Goal: Information Seeking & Learning: Learn about a topic

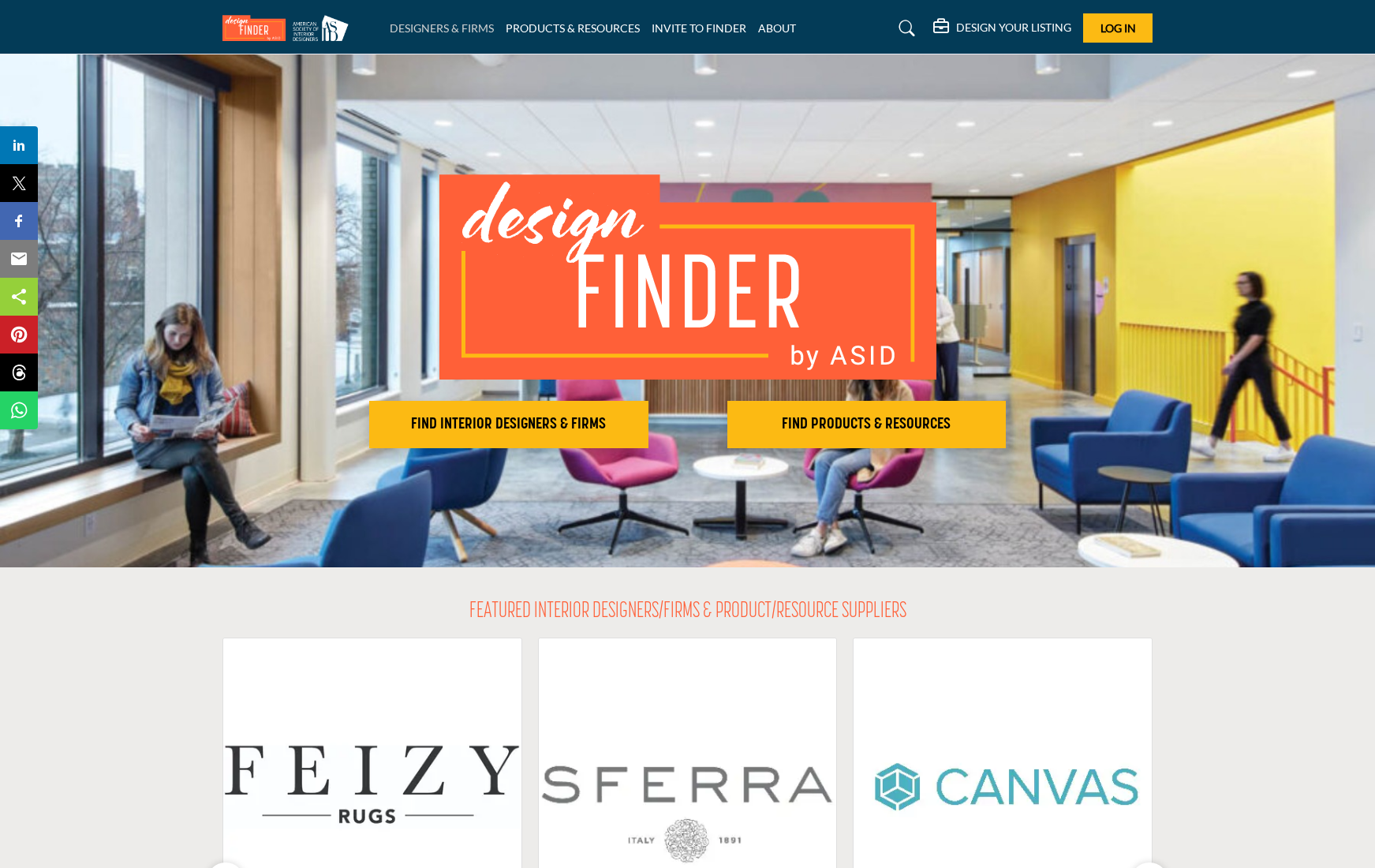
click at [420, 26] on link "DESIGNERS & FIRMS" at bounding box center [441, 28] width 104 height 13
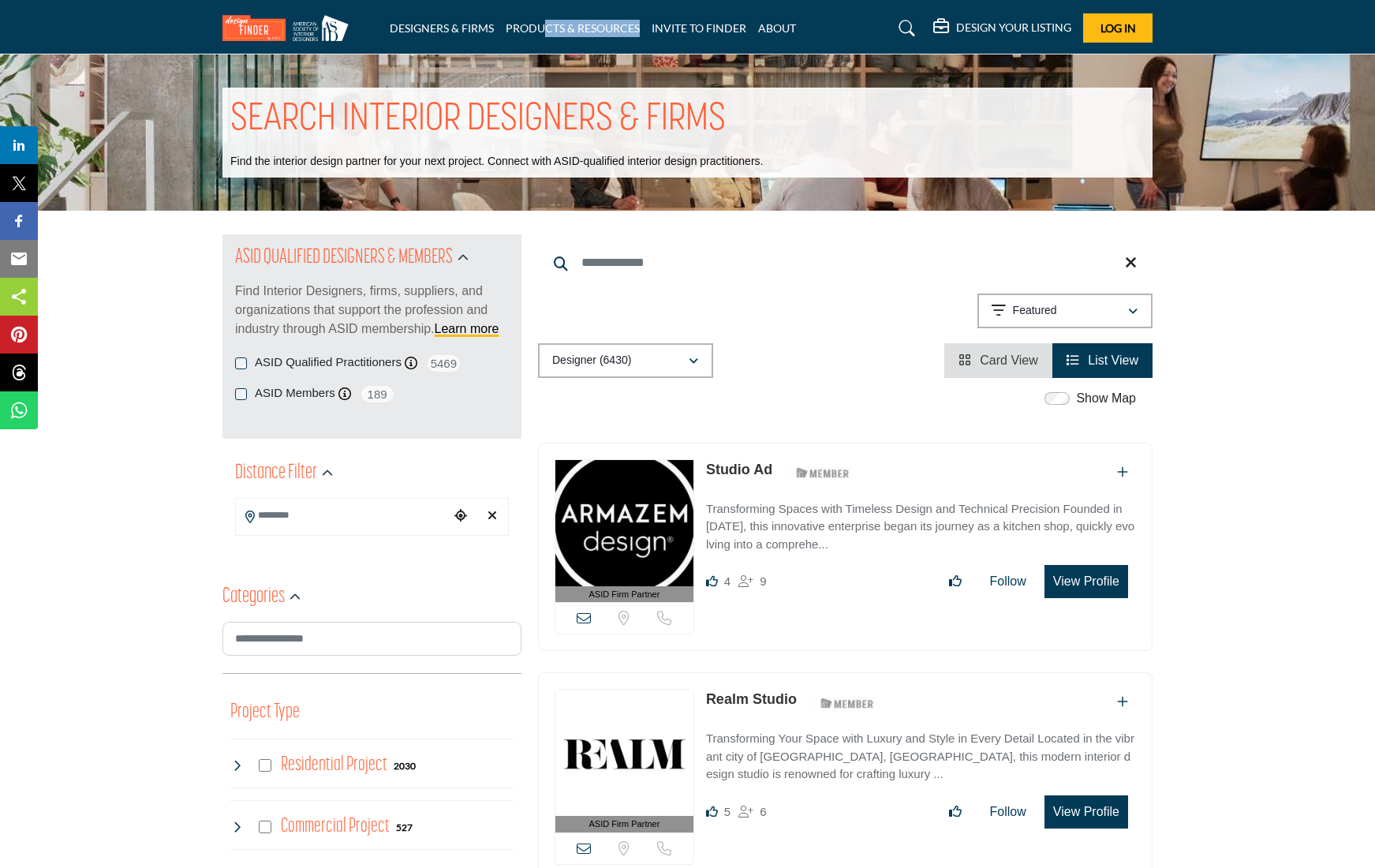
click at [548, 36] on div "DESIGNERS & FIRMS PRODUCTS & RESOURCES INVITE TO FINDER ABOUT" at bounding box center [688, 27] width 947 height 29
click at [530, 27] on link "PRODUCTS & RESOURCES" at bounding box center [573, 28] width 134 height 13
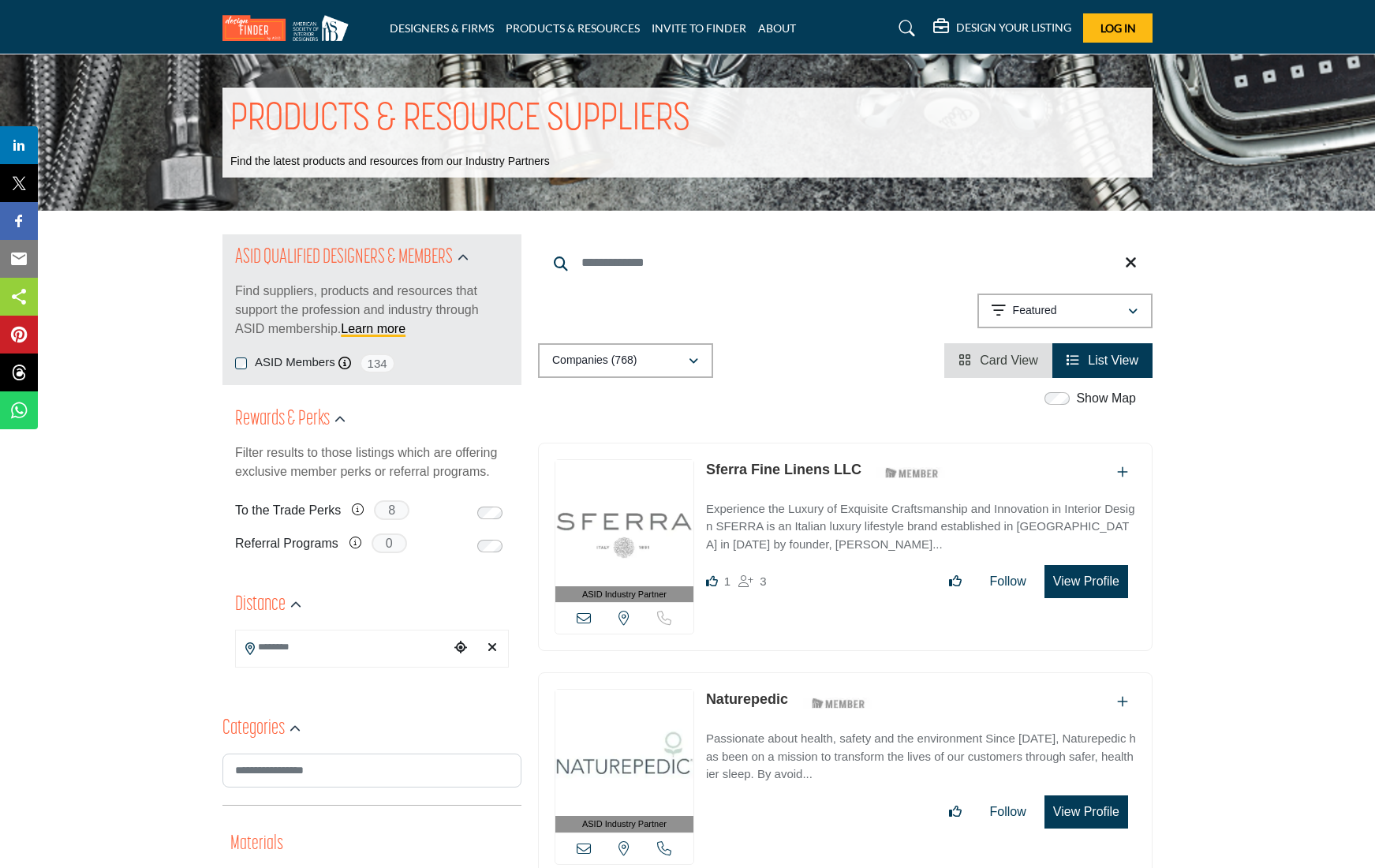
click at [1004, 25] on h5 "DESIGN YOUR LISTING" at bounding box center [1014, 27] width 115 height 14
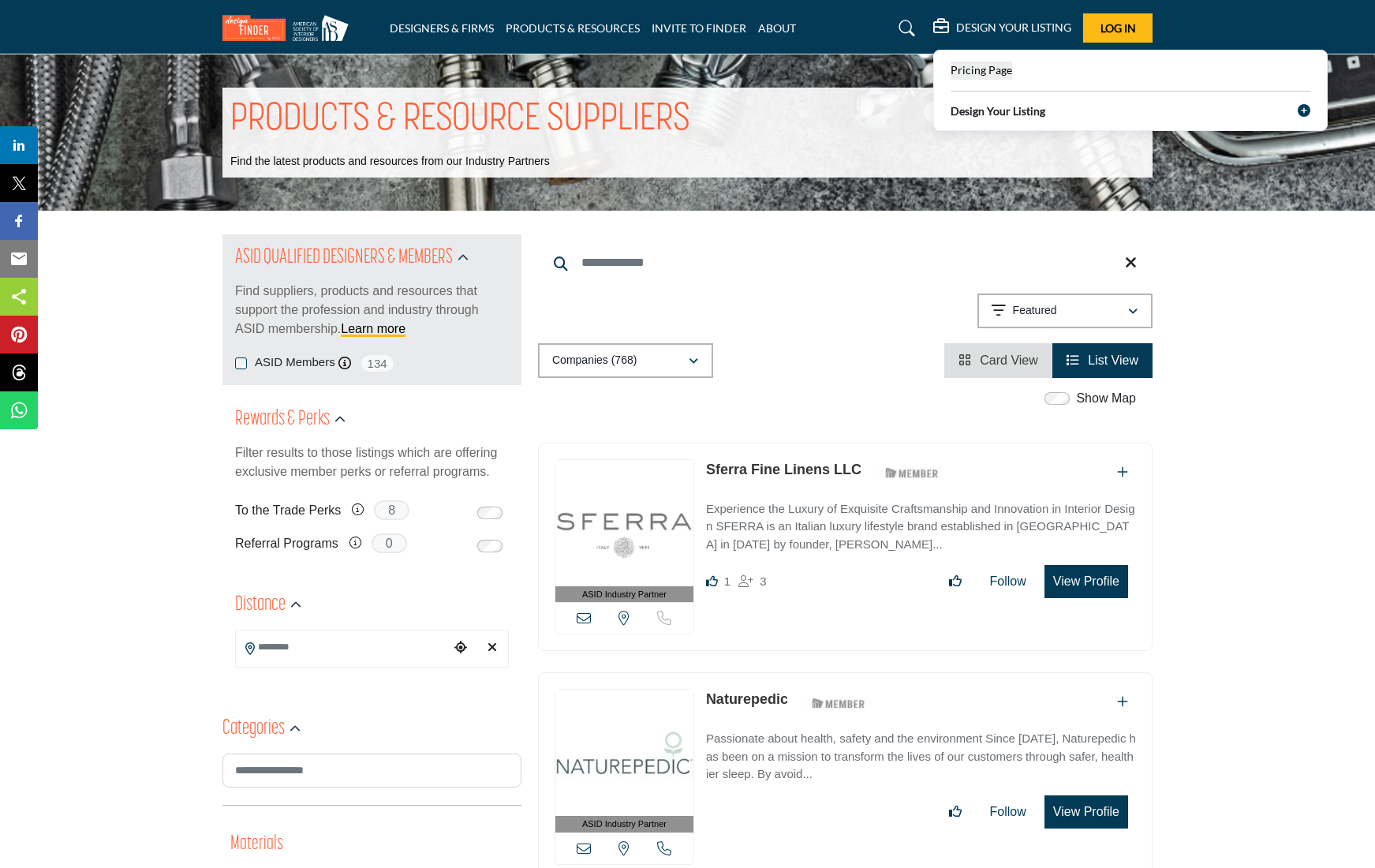
click at [980, 61] on div "Pricing Page" at bounding box center [1130, 68] width 360 height 24
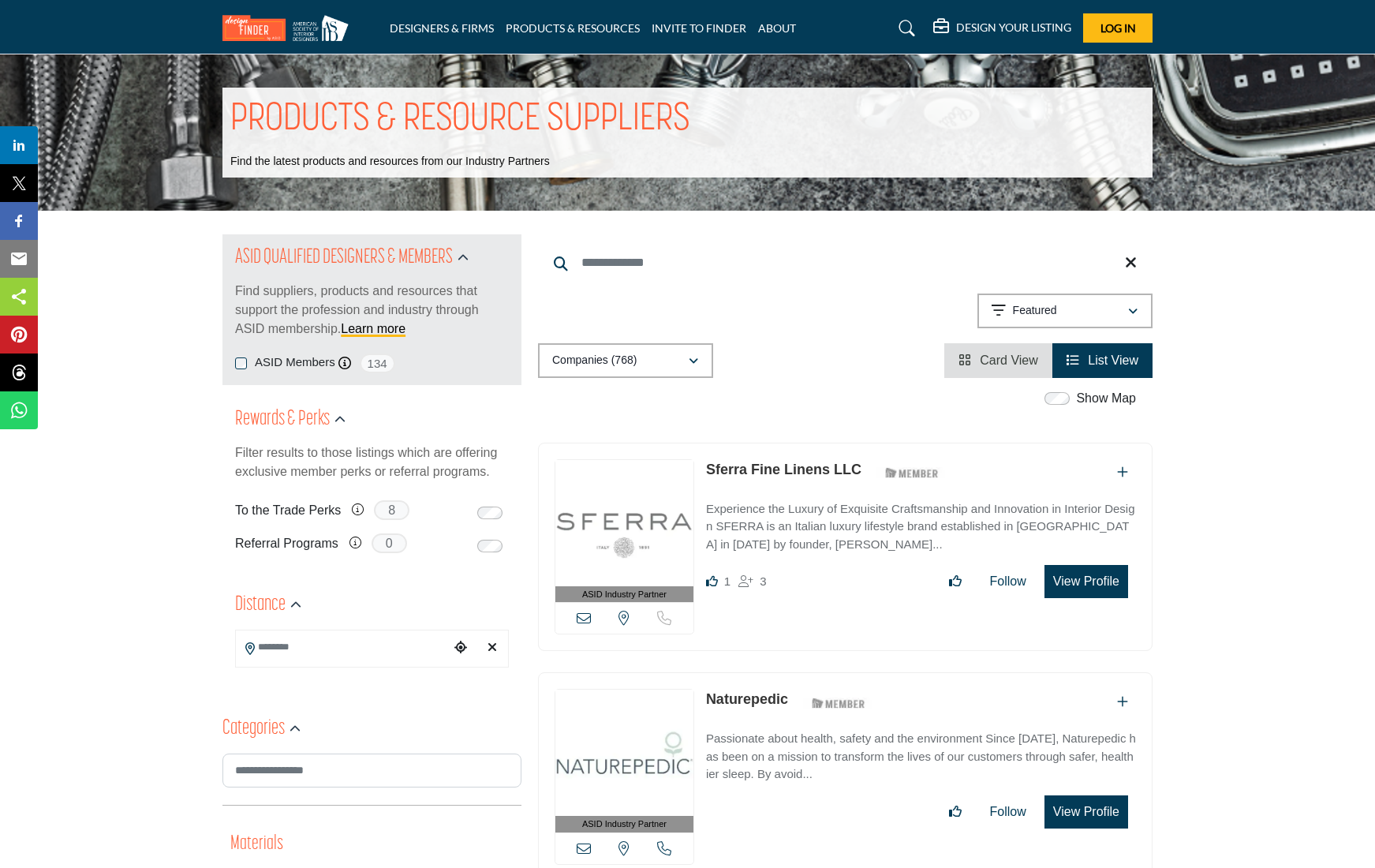
click at [983, 25] on h5 "DESIGN YOUR LISTING" at bounding box center [1014, 27] width 115 height 14
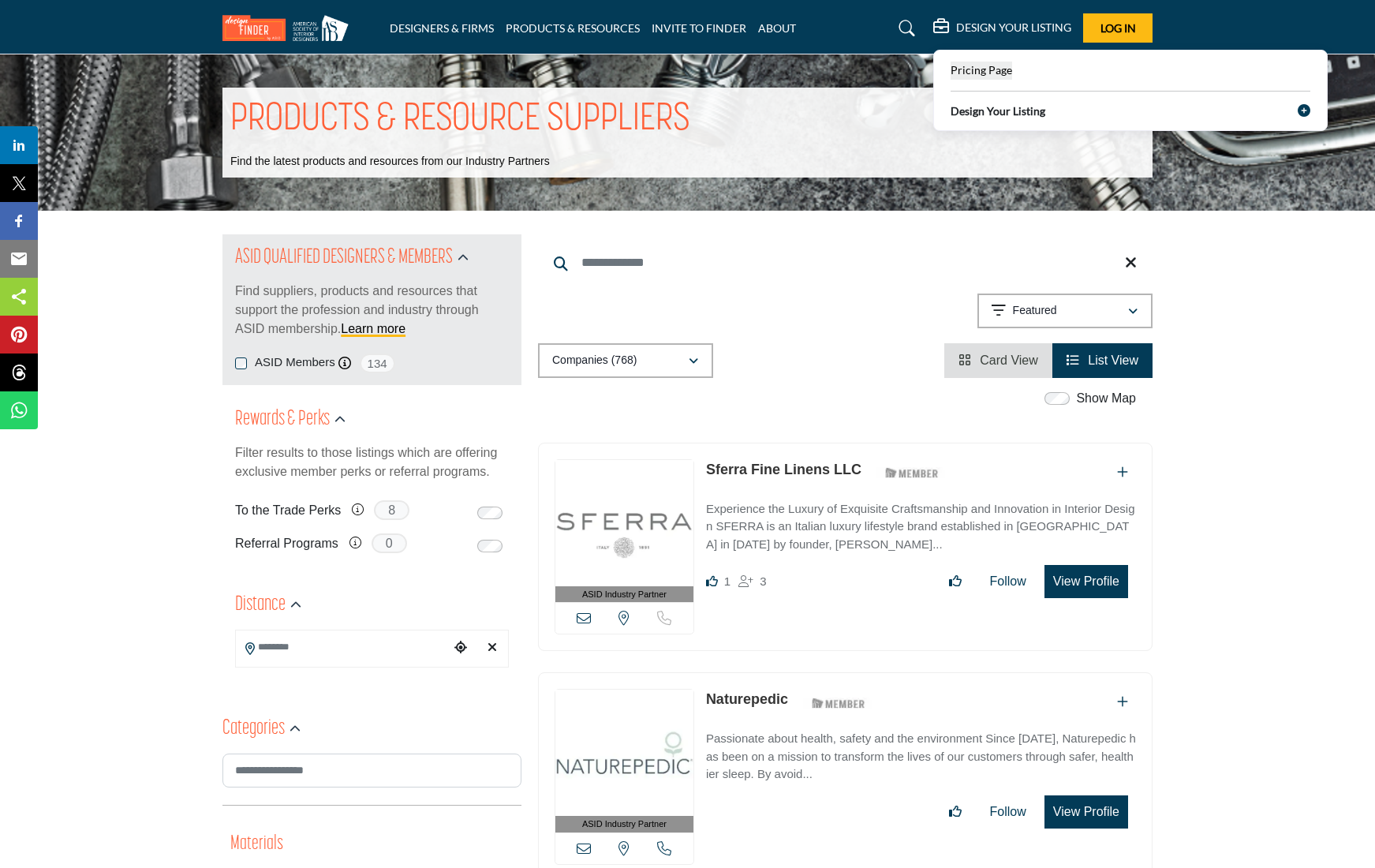
click at [977, 71] on span "Pricing Page" at bounding box center [981, 70] width 61 height 13
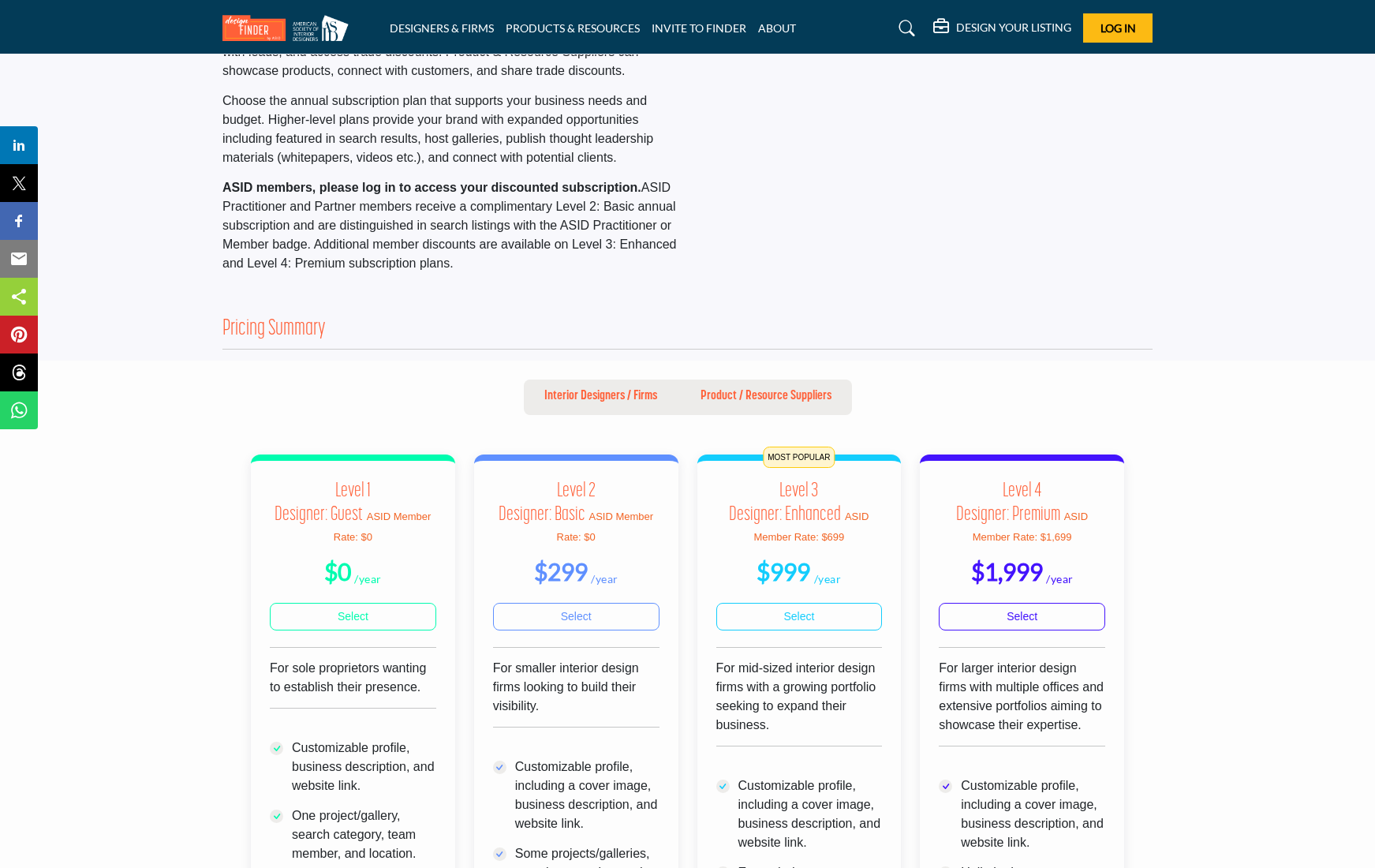
scroll to position [141, 0]
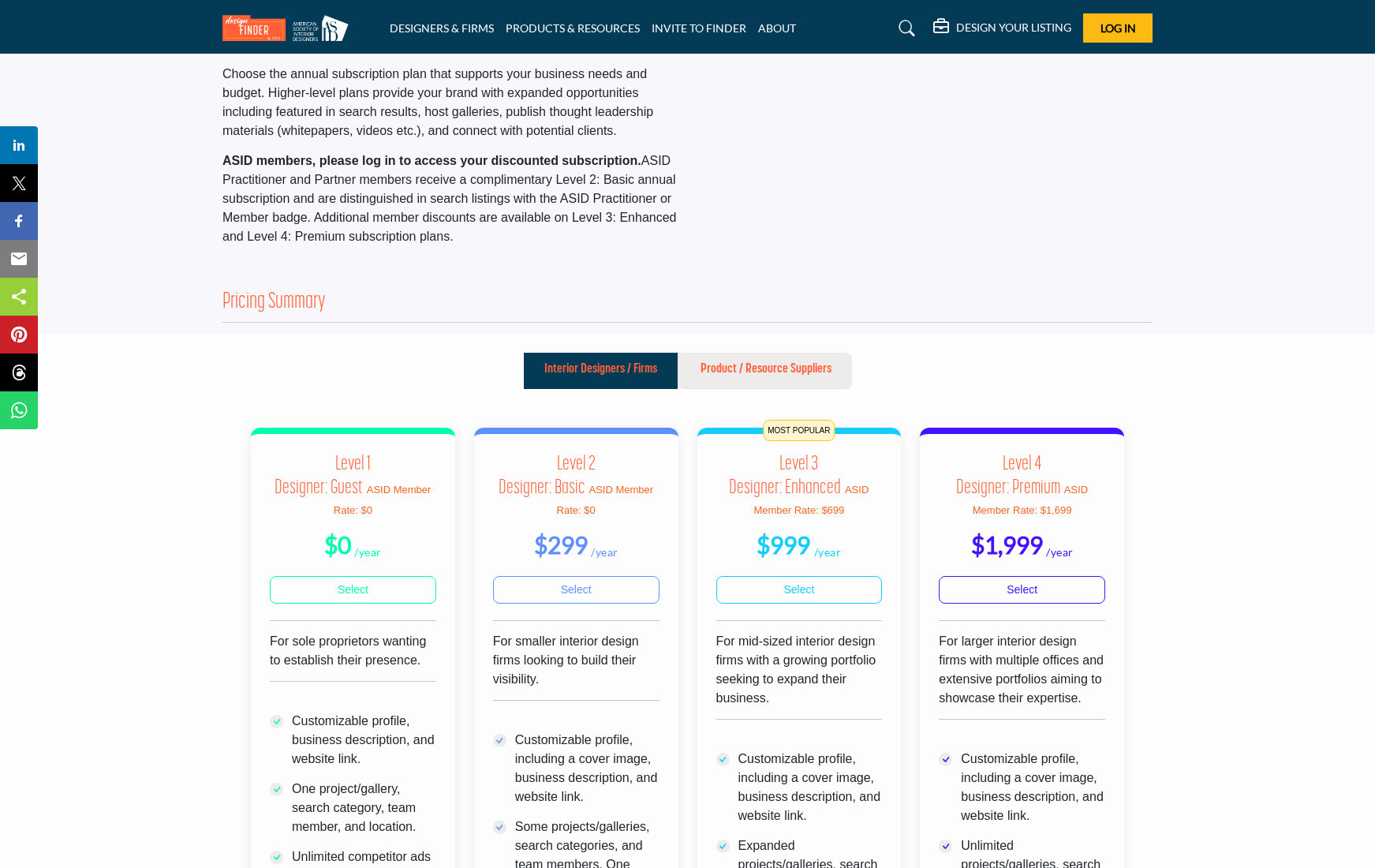
click at [739, 376] on p "Product / Resource Suppliers" at bounding box center [766, 370] width 131 height 19
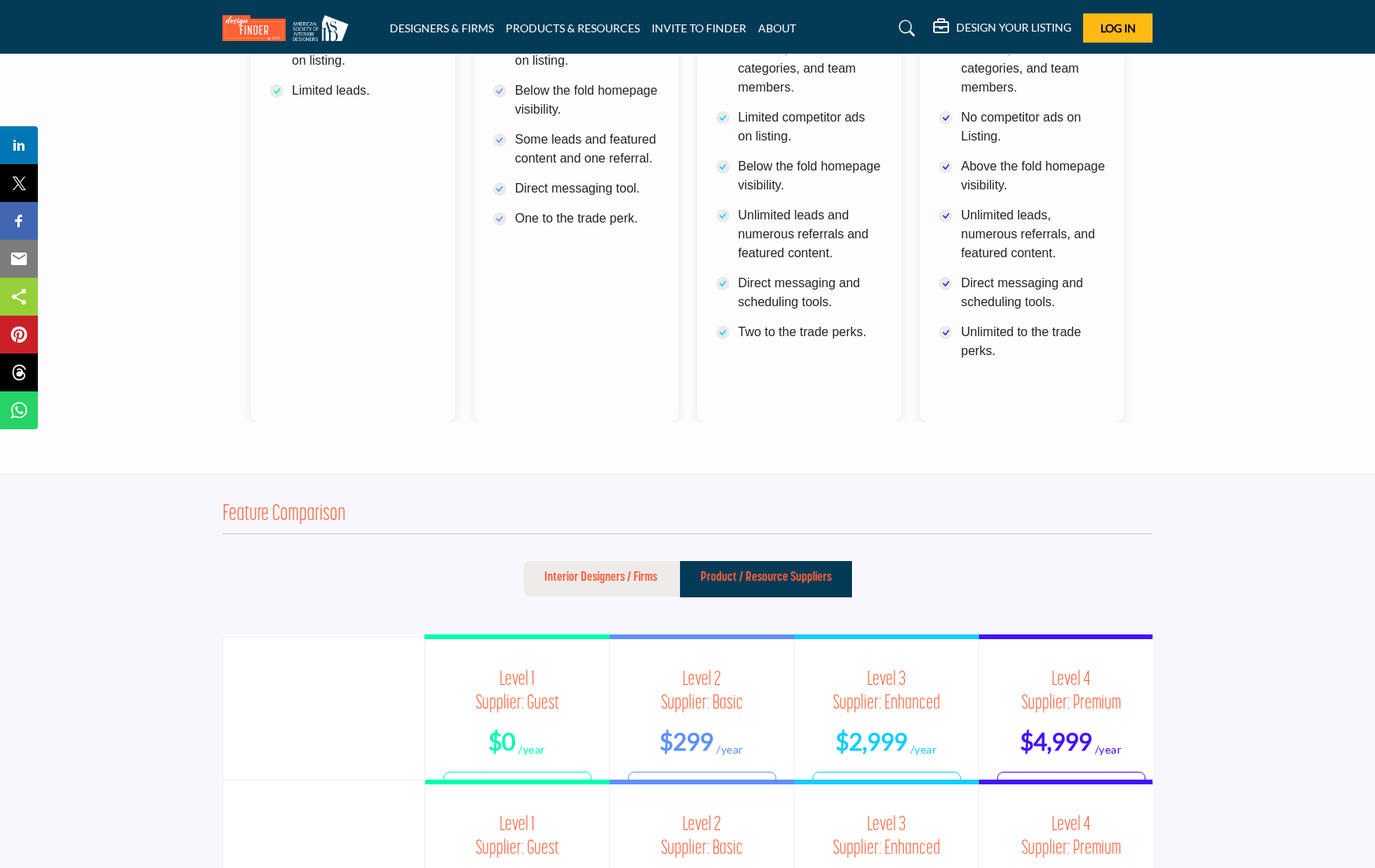
scroll to position [632, 0]
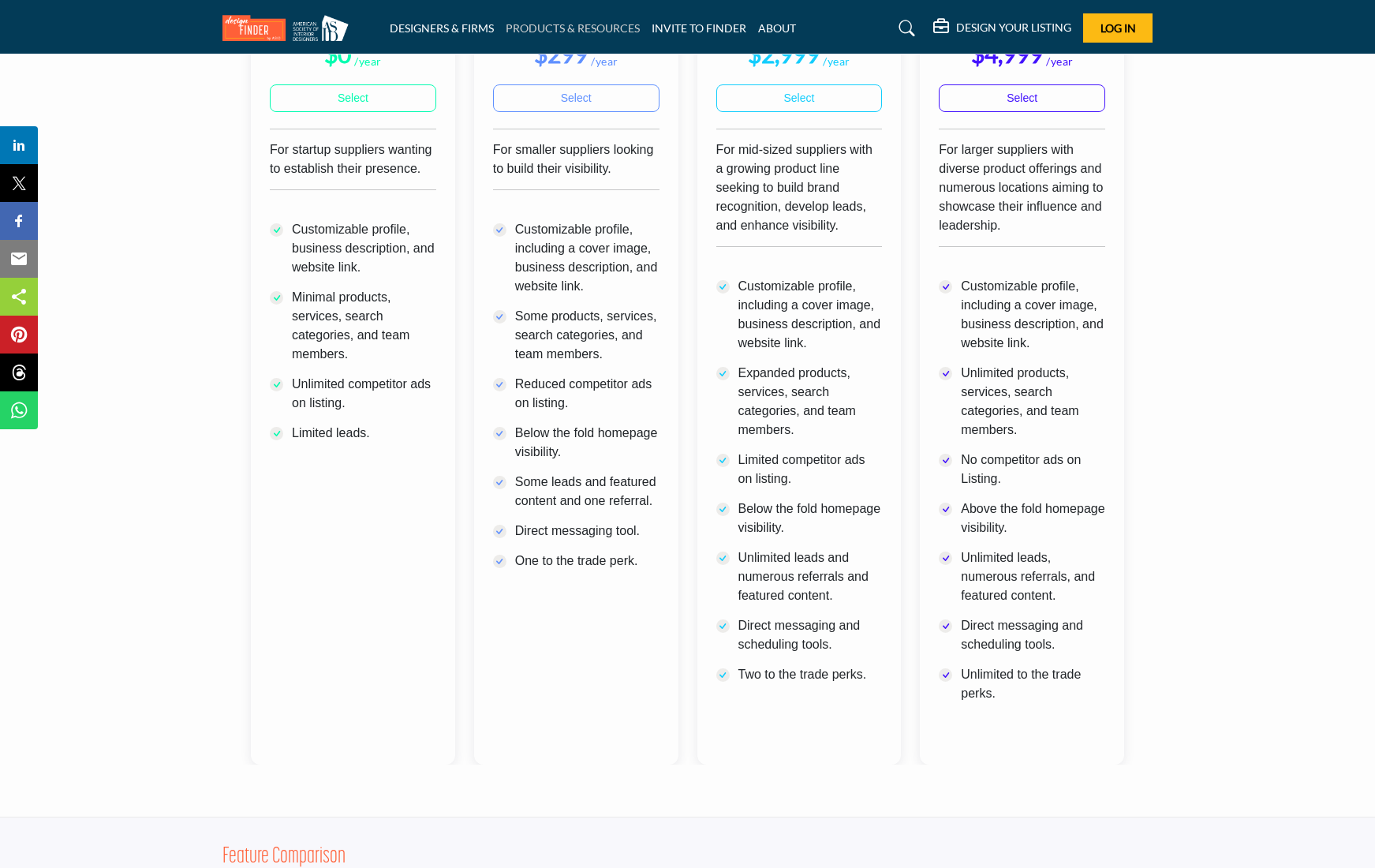
click at [546, 26] on link "PRODUCTS & RESOURCES" at bounding box center [573, 28] width 134 height 13
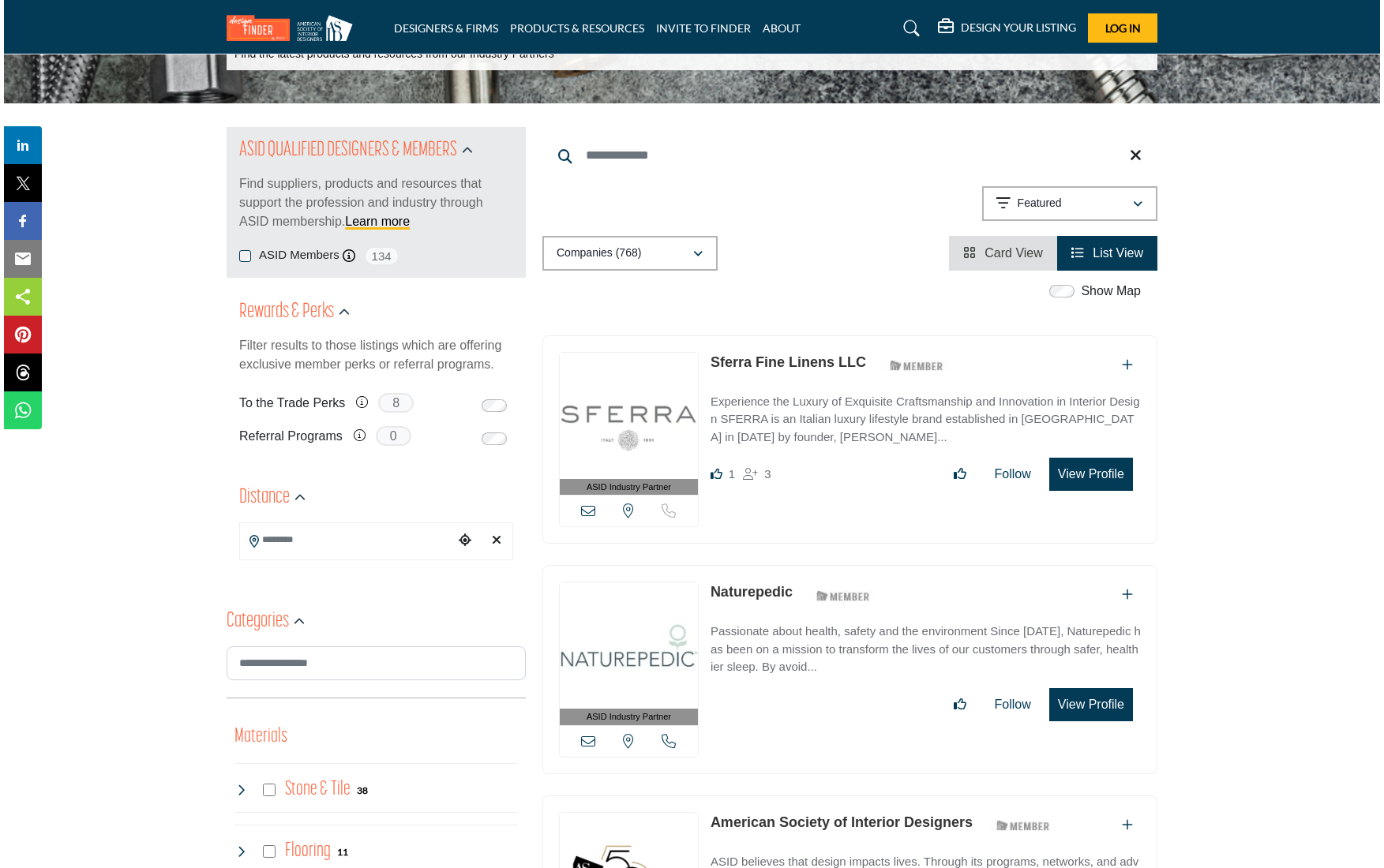
scroll to position [197, 0]
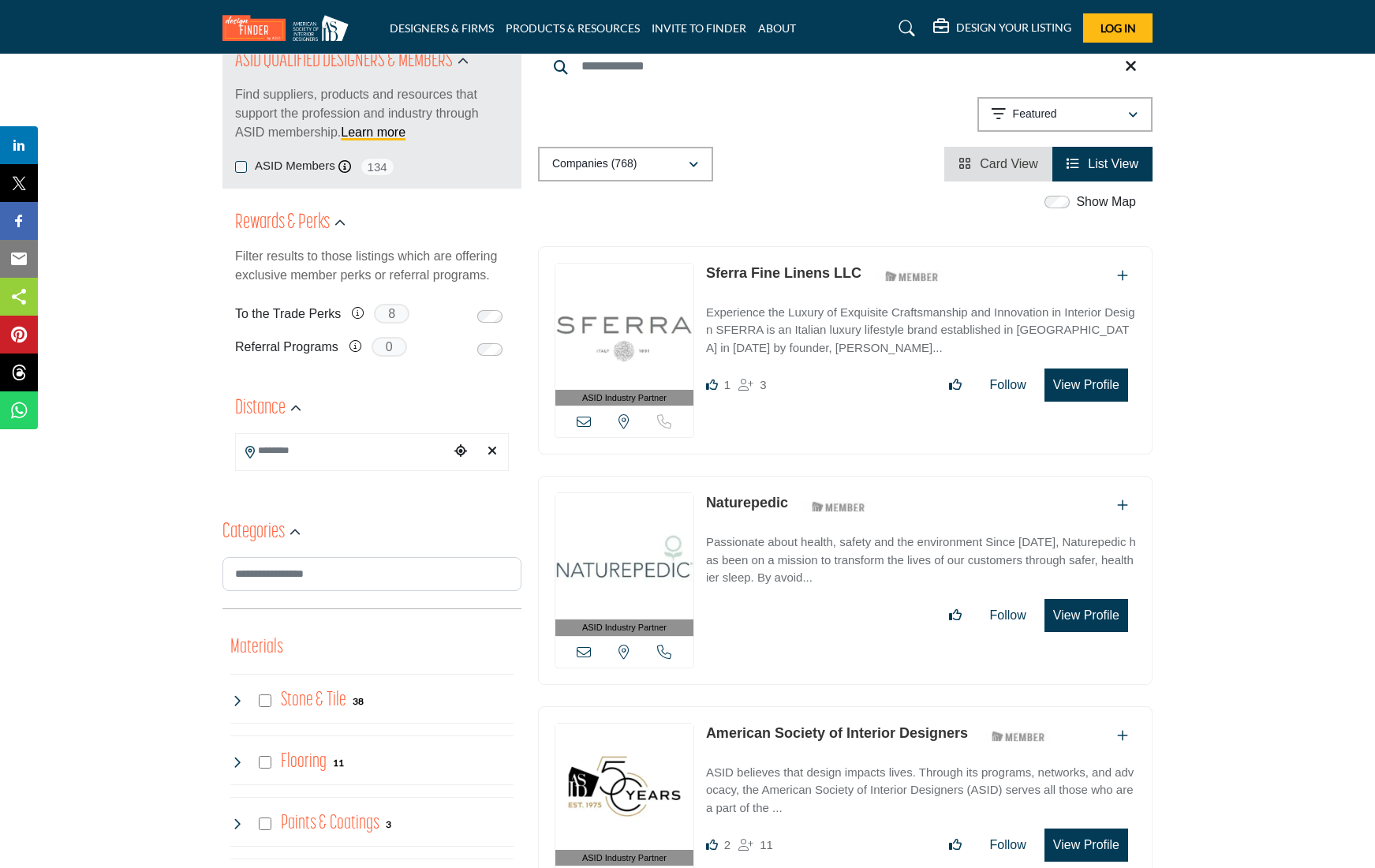
click at [1077, 383] on button "View Profile" at bounding box center [1086, 385] width 84 height 33
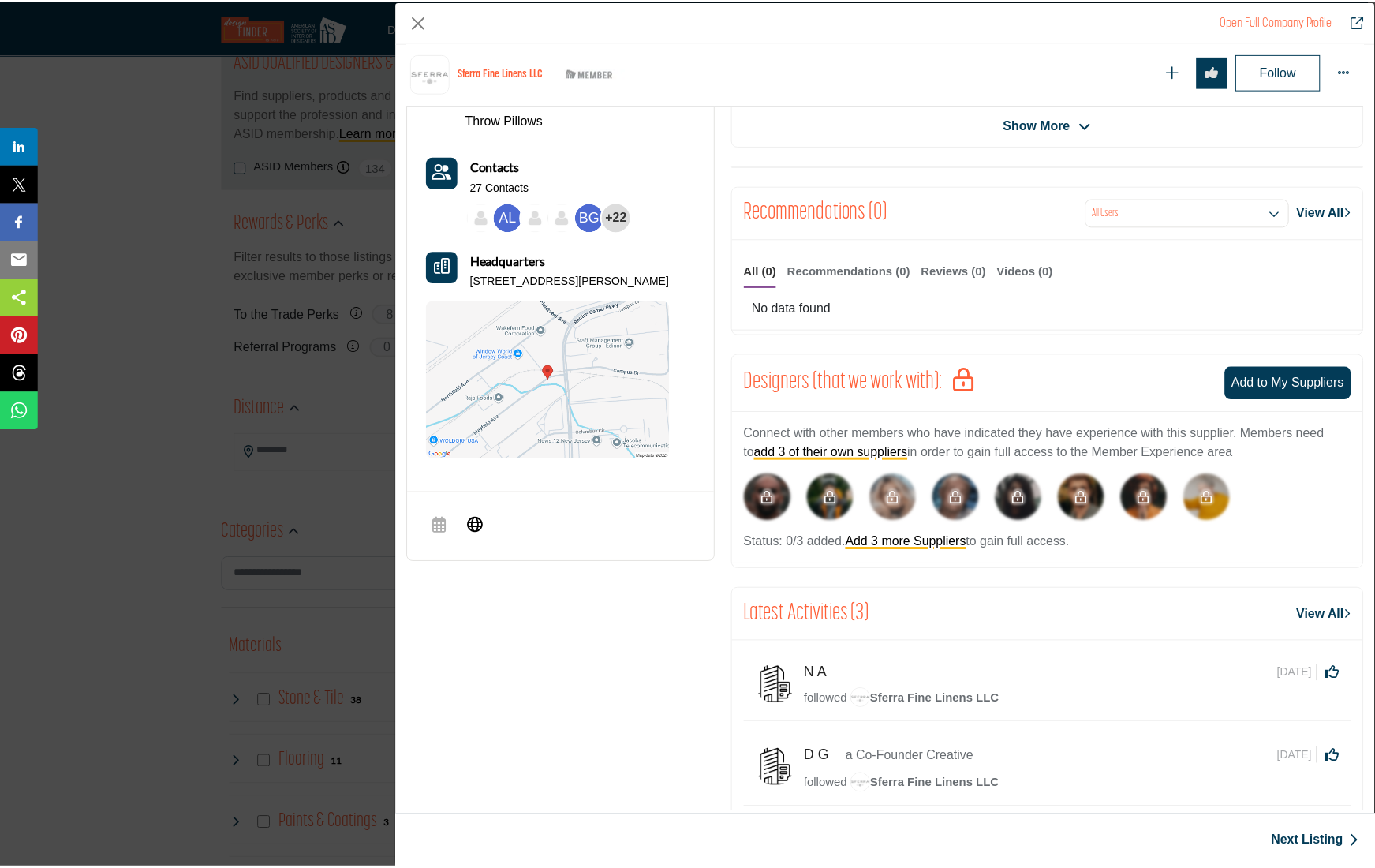
scroll to position [0, 0]
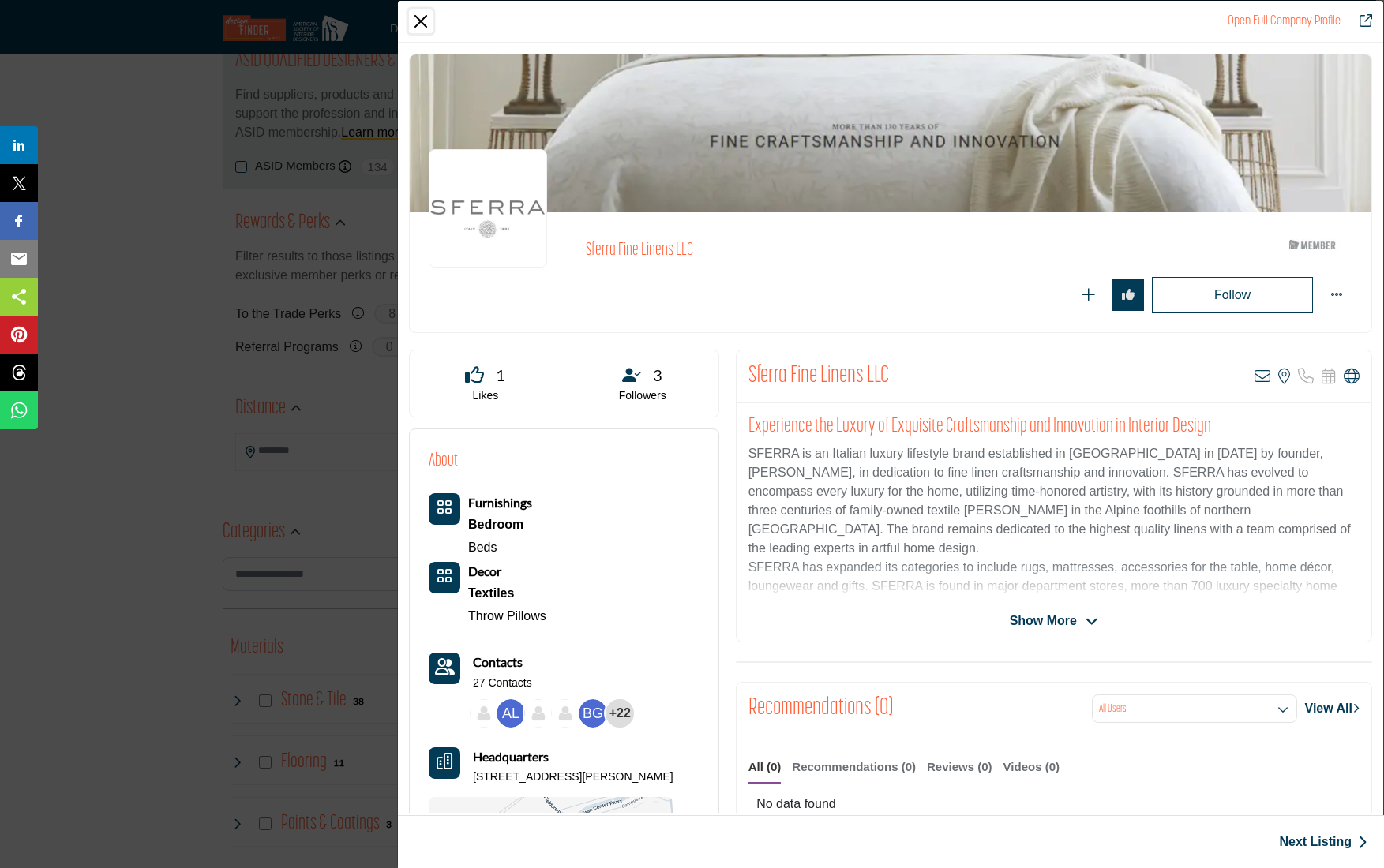
click at [417, 16] on button "Close" at bounding box center [421, 21] width 24 height 24
